Goal: Check status

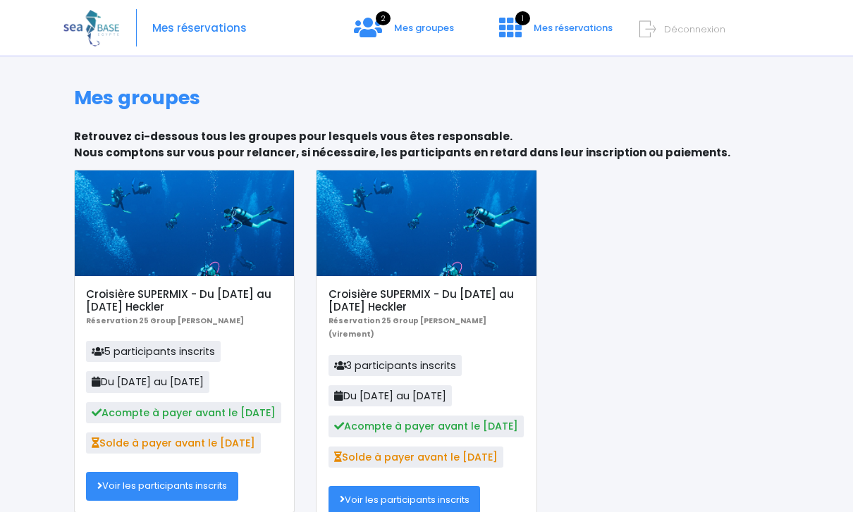
scroll to position [10, 0]
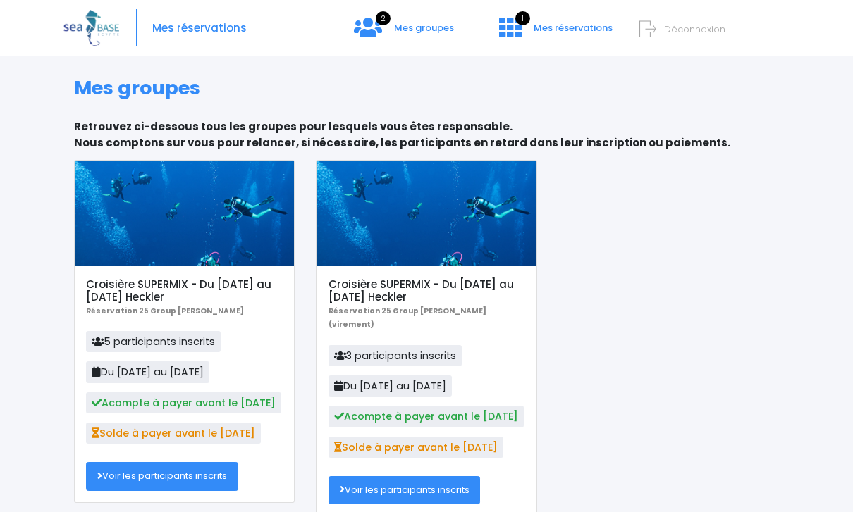
click at [184, 478] on link "Voir les participants inscrits" at bounding box center [162, 476] width 152 height 28
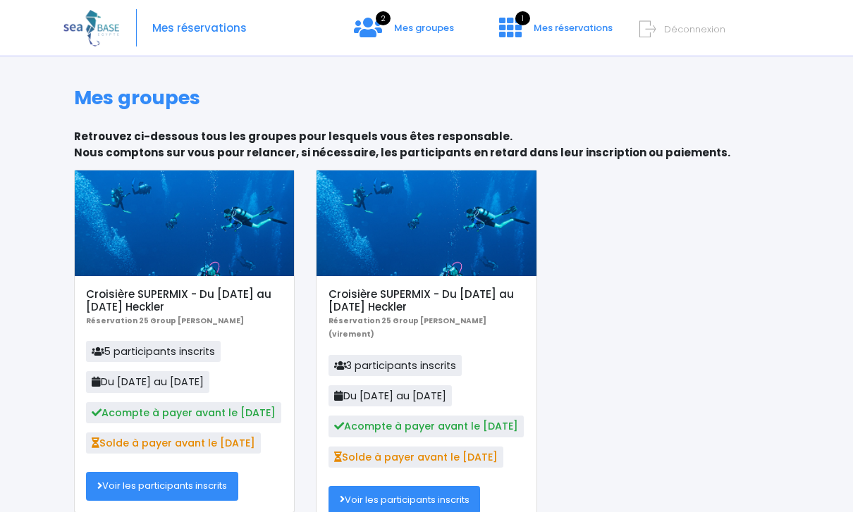
scroll to position [55, 0]
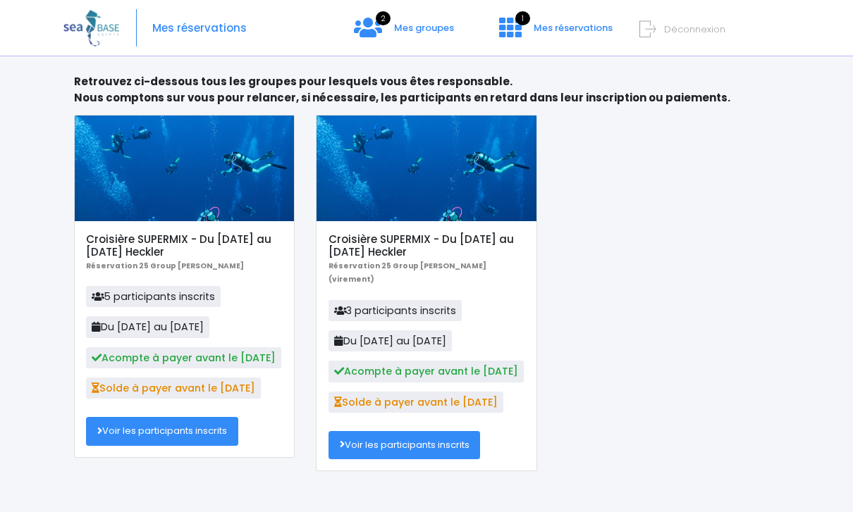
click at [421, 431] on link "Voir les participants inscrits" at bounding box center [404, 445] width 152 height 28
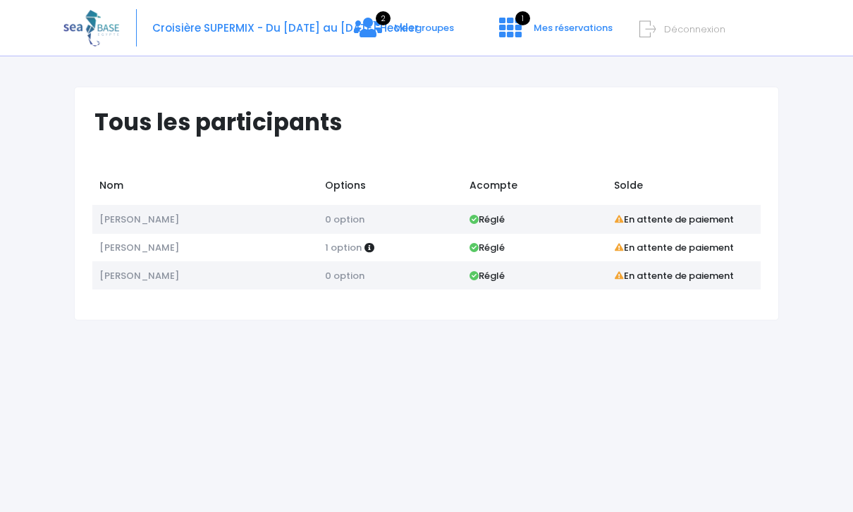
click at [354, 249] on span "1 option" at bounding box center [343, 247] width 37 height 13
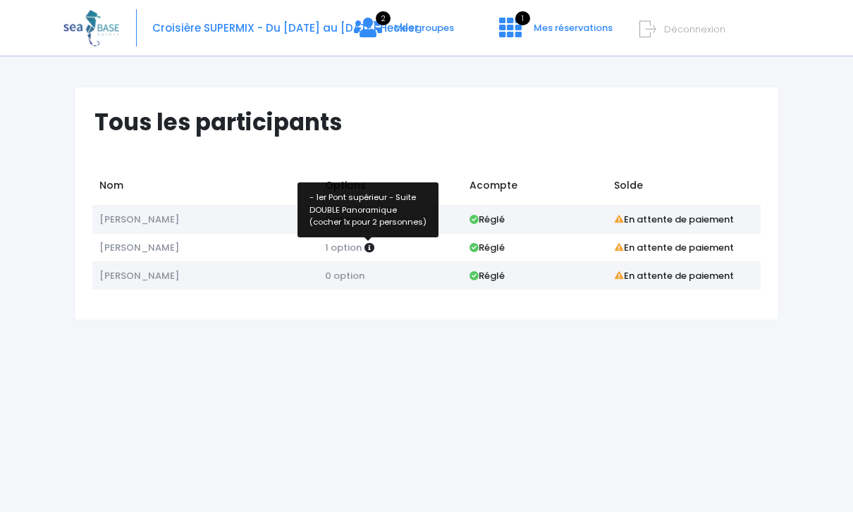
click at [372, 249] on icon at bounding box center [369, 248] width 10 height 10
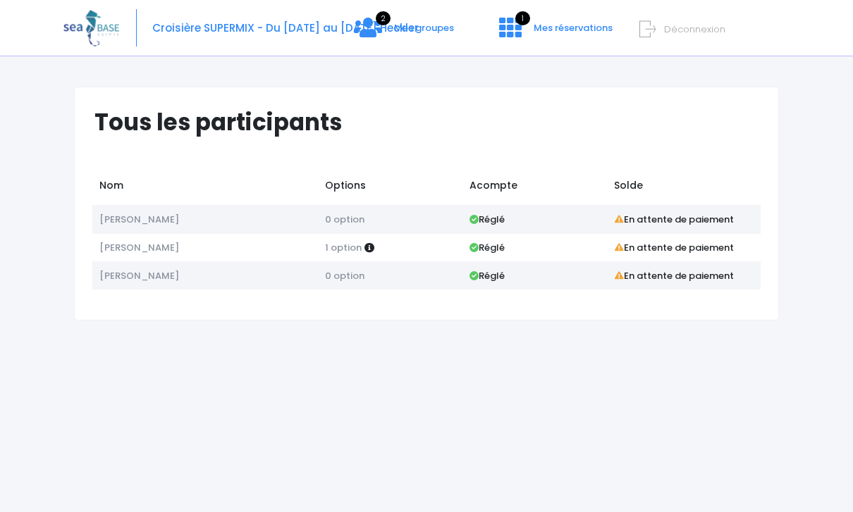
click at [373, 338] on div "Tous les participants Nom Options Acompte Solde [PERSON_NAME] 0 option Réglé 1 …" at bounding box center [426, 289] width 726 height 447
click at [236, 221] on td "[PERSON_NAME]" at bounding box center [205, 219] width 226 height 28
click at [498, 221] on strong "Réglé" at bounding box center [486, 219] width 35 height 13
click at [650, 222] on strong "En attente de paiement" at bounding box center [674, 219] width 120 height 13
